Goal: Information Seeking & Learning: Learn about a topic

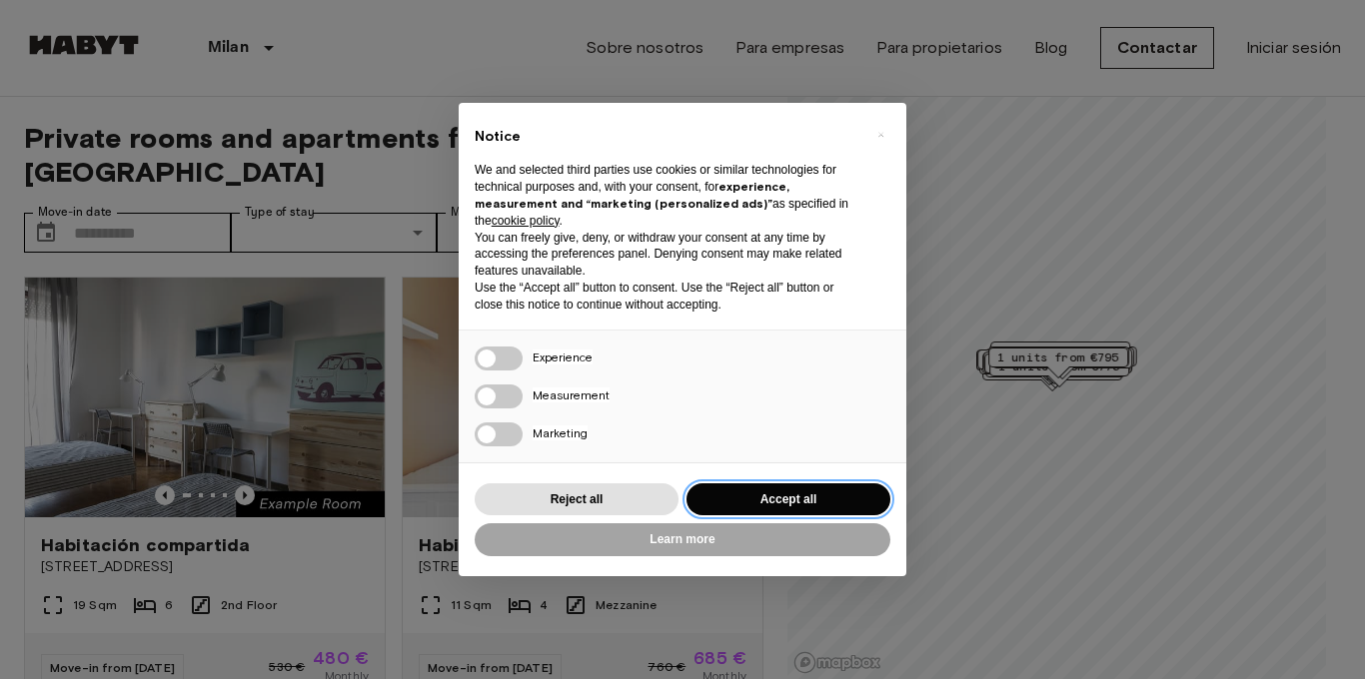
click at [771, 483] on button "Accept all" at bounding box center [788, 499] width 204 height 33
